Goal: Contribute content: Add original content to the website for others to see

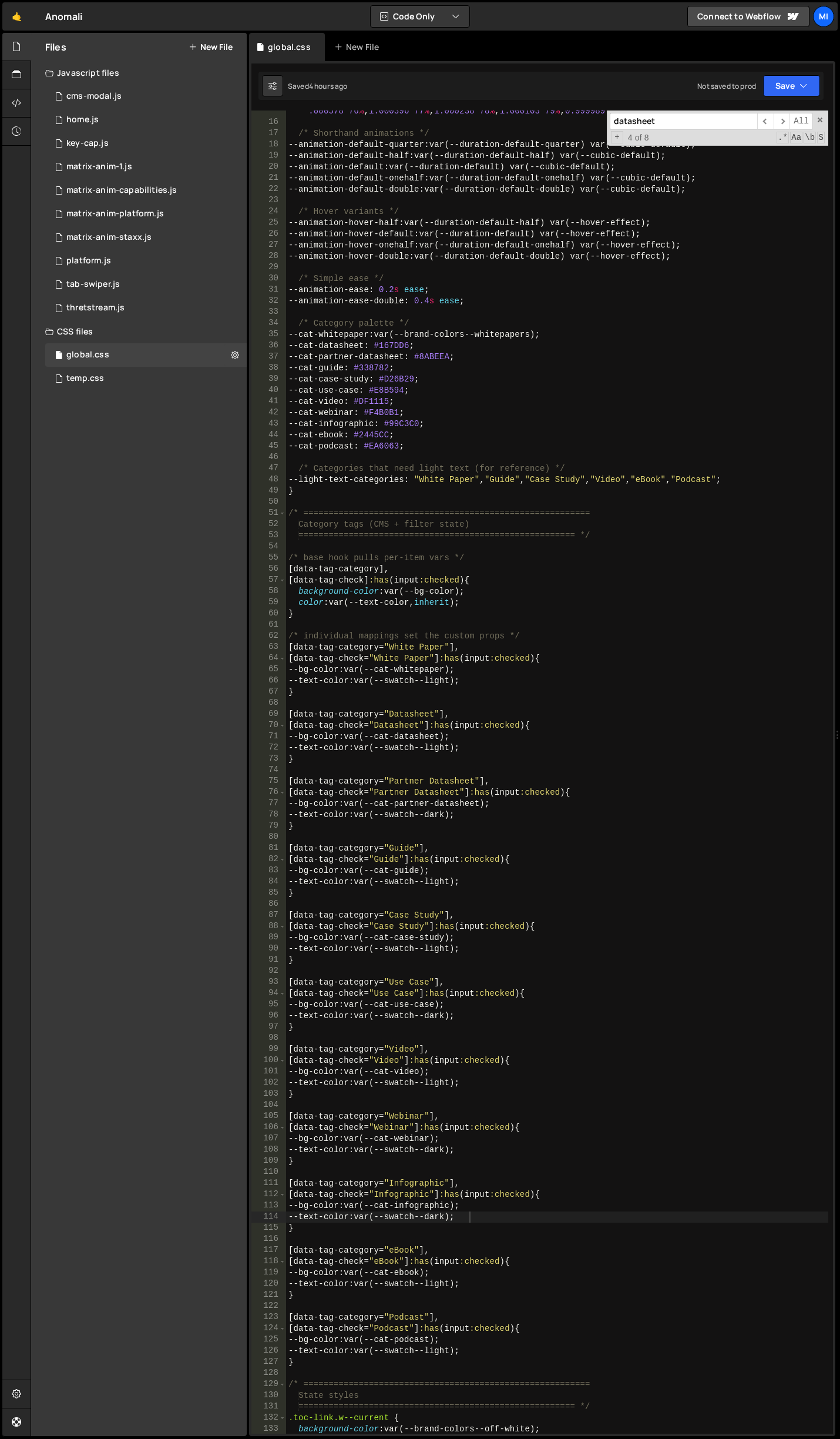
click at [529, 367] on div "--hover-effect : linear ( 0 0 % , 0.005892 1 % , 0.022227 2 % , 0.047151 3 % , …" at bounding box center [557, 711] width 542 height 1479
type textarea "--cat-guide: #338782;"
click at [689, 129] on input "datasheet" at bounding box center [683, 121] width 147 height 17
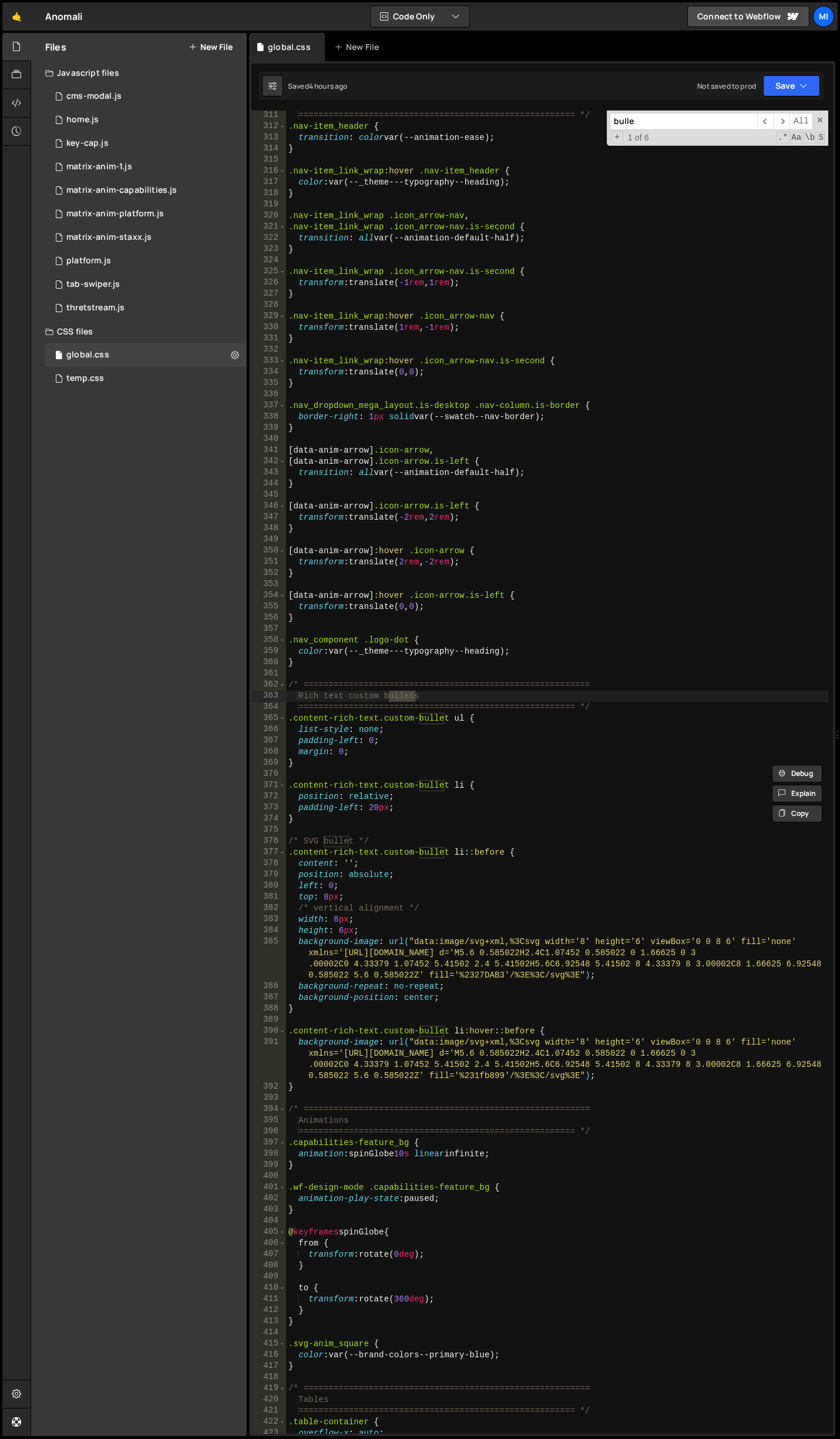
scroll to position [3619, 0]
type input "bulle"
click at [413, 809] on div "======================================================= */ .nav-item_header { t…" at bounding box center [557, 782] width 542 height 1345
click at [327, 766] on div "======================================================= */ .nav-item_header { t…" at bounding box center [557, 782] width 542 height 1345
drag, startPoint x: 377, startPoint y: 718, endPoint x: 244, endPoint y: 723, distance: 133.1
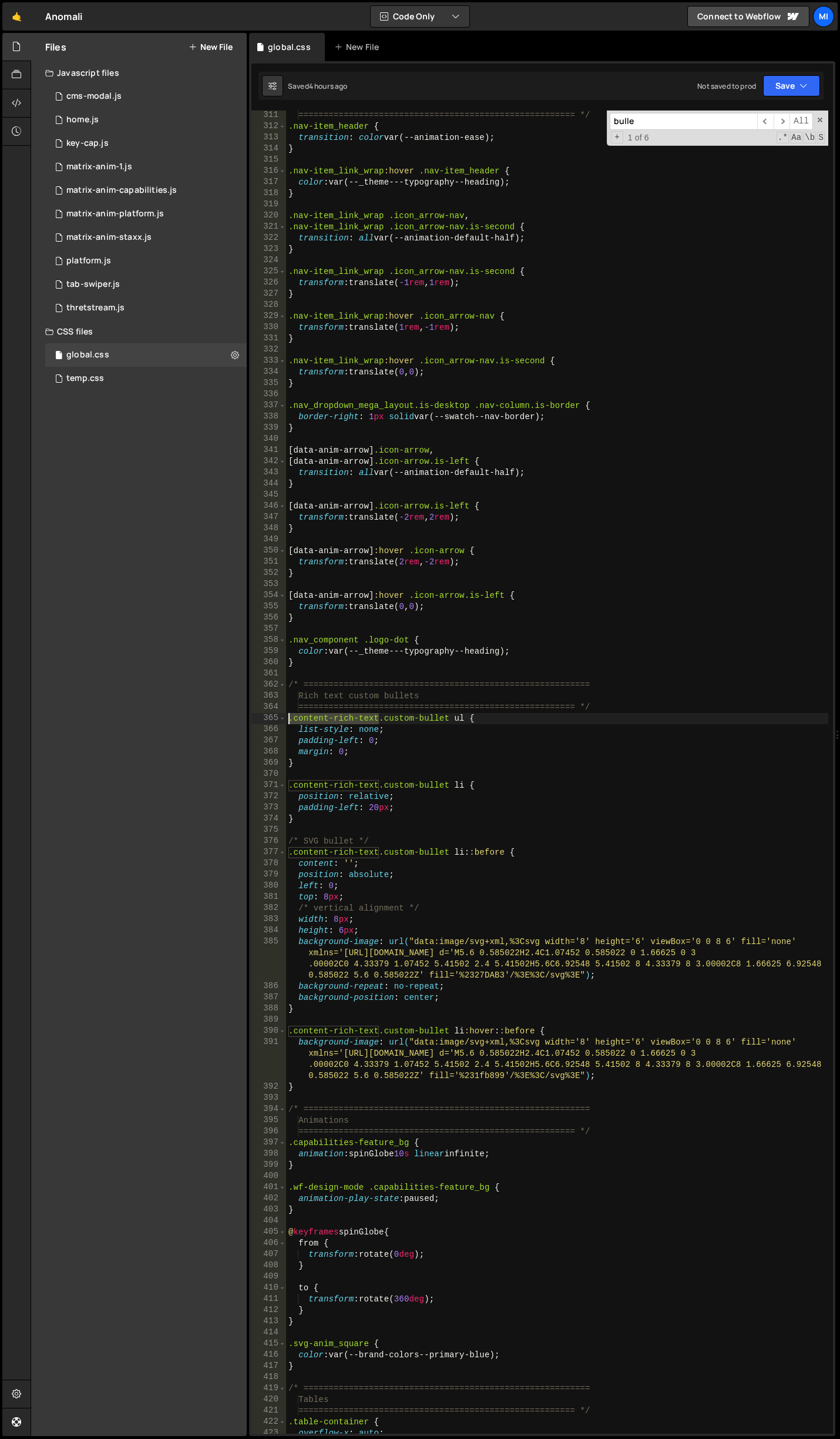
click at [244, 723] on div "Files New File Javascript files 0 cms-modal.js 0 0 home.js 0 0 key-cap.js 0 0 0…" at bounding box center [435, 734] width 809 height 1403
drag, startPoint x: 381, startPoint y: 784, endPoint x: 231, endPoint y: 788, distance: 150.1
click at [231, 788] on div "Files New File Javascript files 0 cms-modal.js 0 0 home.js 0 0 key-cap.js 0 0 0…" at bounding box center [435, 734] width 809 height 1403
drag, startPoint x: 378, startPoint y: 851, endPoint x: 227, endPoint y: 851, distance: 151.0
click at [227, 851] on div "Files New File Javascript files 0 cms-modal.js 0 0 home.js 0 0 key-cap.js 0 0 0…" at bounding box center [435, 734] width 809 height 1403
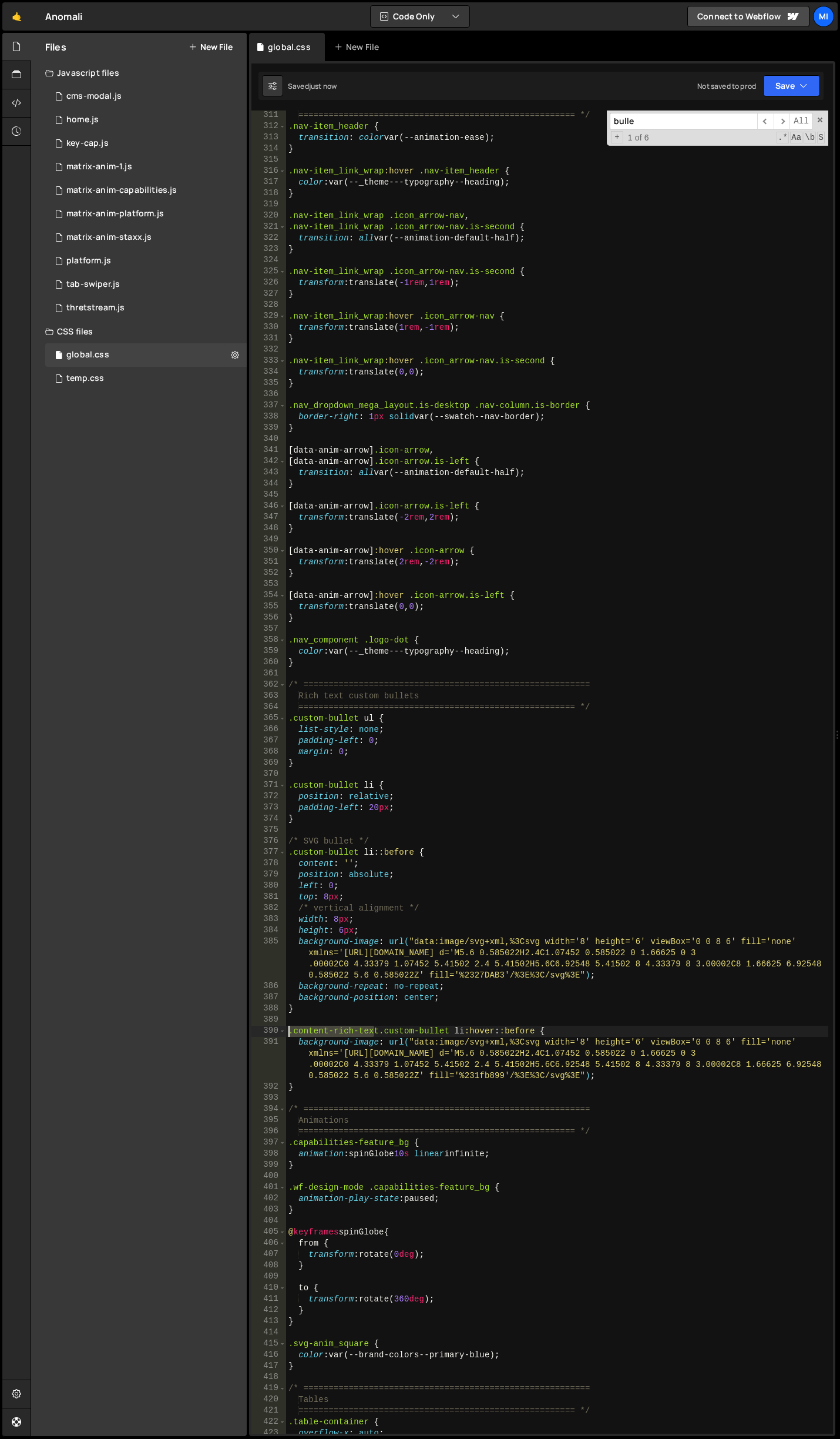
drag, startPoint x: 376, startPoint y: 1031, endPoint x: 207, endPoint y: 1031, distance: 169.0
click at [207, 1031] on div "Files New File Javascript files 0 cms-modal.js 0 0 home.js 0 0 key-cap.js 0 0 0…" at bounding box center [435, 734] width 809 height 1403
drag, startPoint x: 357, startPoint y: 721, endPoint x: 291, endPoint y: 722, distance: 66.0
click at [291, 722] on div "======================================================= */ .nav-item_header { t…" at bounding box center [557, 782] width 542 height 1345
type textarea ".custom-bullet ul {"
